Goal: Task Accomplishment & Management: Complete application form

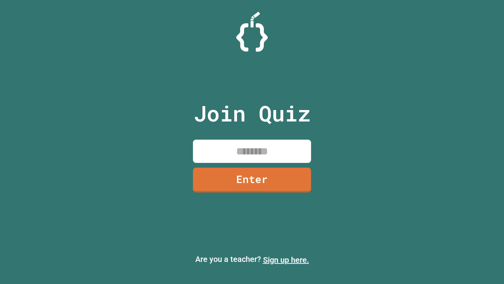
click at [286, 259] on link "Sign up here." at bounding box center [286, 259] width 46 height 9
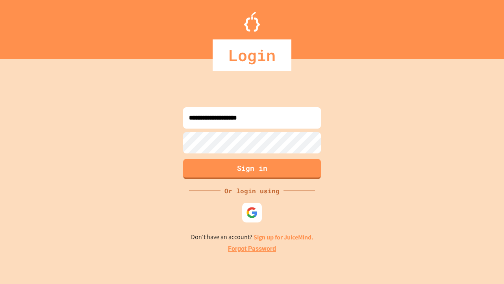
type input "**********"
